Goal: Task Accomplishment & Management: Manage account settings

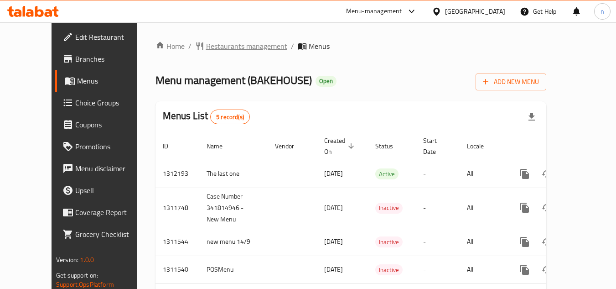
click at [212, 46] on span "Restaurants management" at bounding box center [246, 46] width 81 height 11
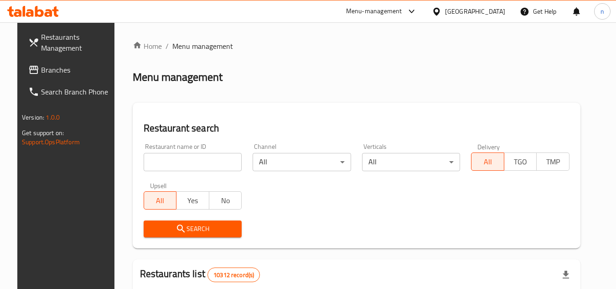
click at [48, 68] on span "Branches" at bounding box center [77, 69] width 72 height 11
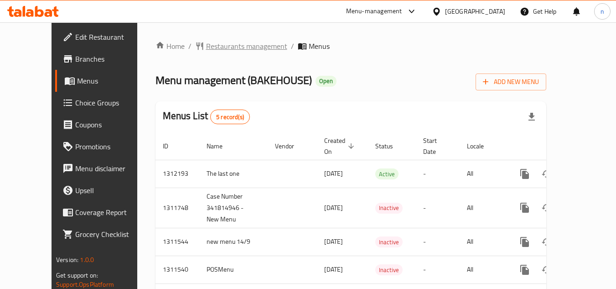
click at [217, 45] on span "Restaurants management" at bounding box center [246, 46] width 81 height 11
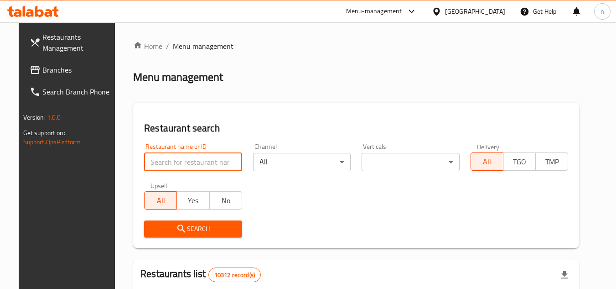
click at [156, 167] on input "search" at bounding box center [193, 162] width 98 height 18
paste input "603911"
type input "603911"
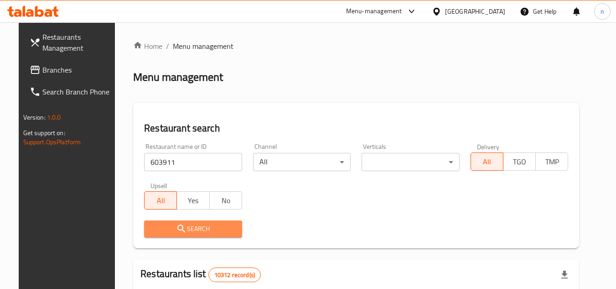
click at [185, 225] on span "Search" at bounding box center [192, 228] width 83 height 11
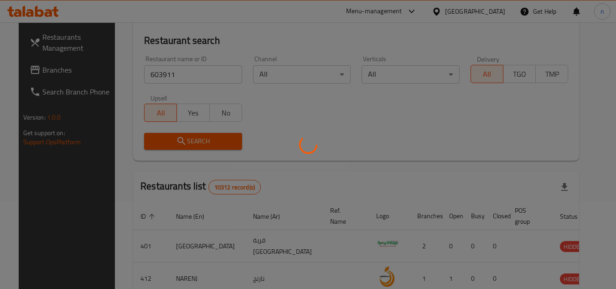
scroll to position [91, 0]
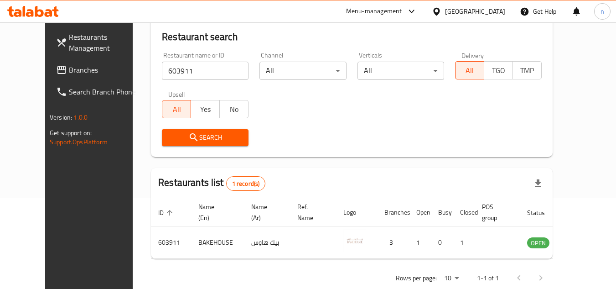
click at [440, 11] on icon at bounding box center [436, 11] width 6 height 8
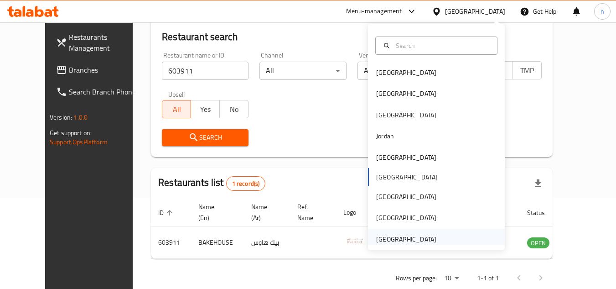
click at [385, 237] on div "United Arab Emirates" at bounding box center [406, 239] width 60 height 10
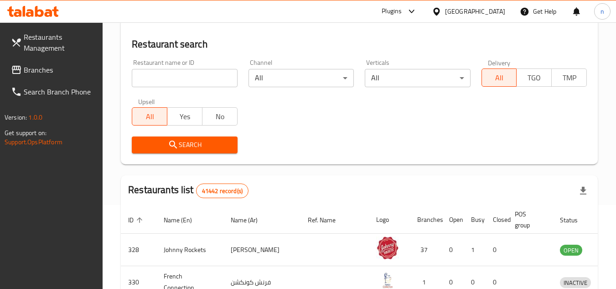
scroll to position [91, 0]
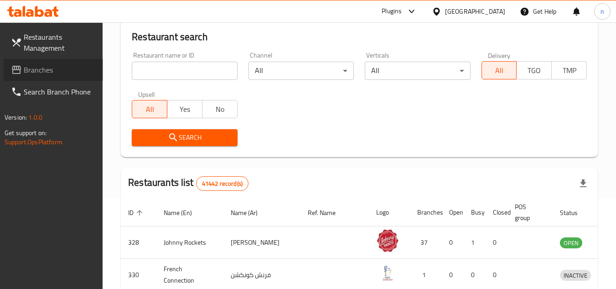
click at [43, 66] on span "Branches" at bounding box center [60, 69] width 72 height 11
